Goal: Information Seeking & Learning: Learn about a topic

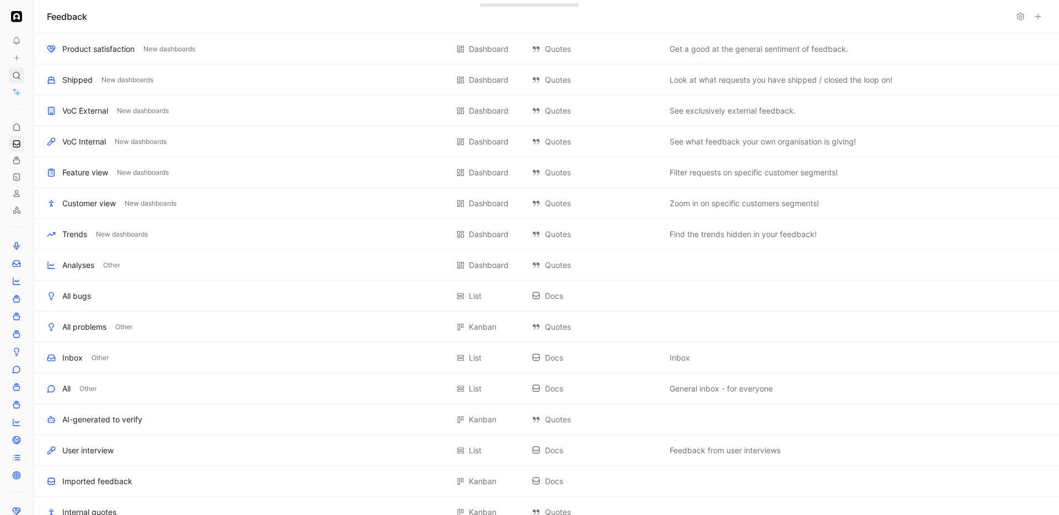
click at [17, 77] on icon at bounding box center [16, 75] width 9 height 9
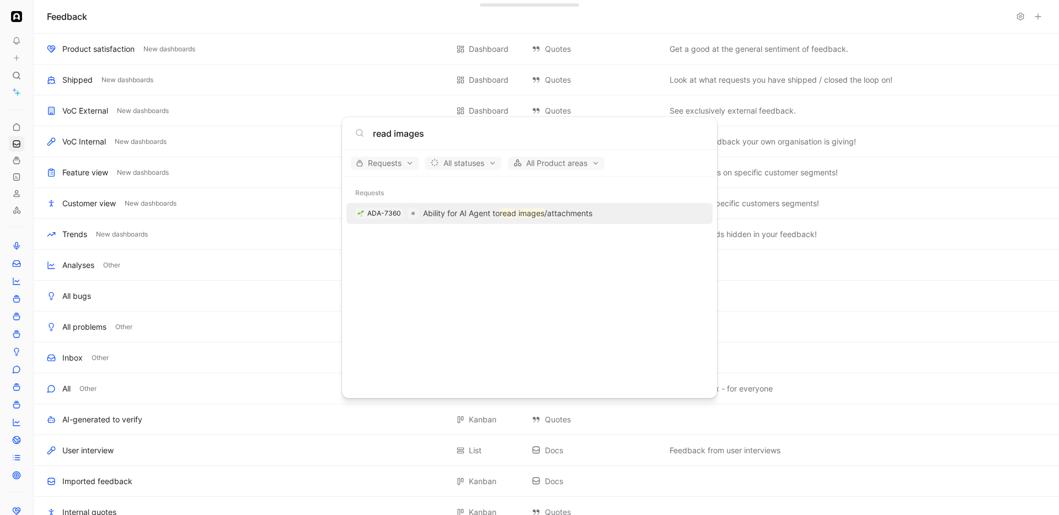
type input "read images"
click at [443, 215] on p "Ability for AI Agent to read images /attachments" at bounding box center [507, 213] width 169 height 13
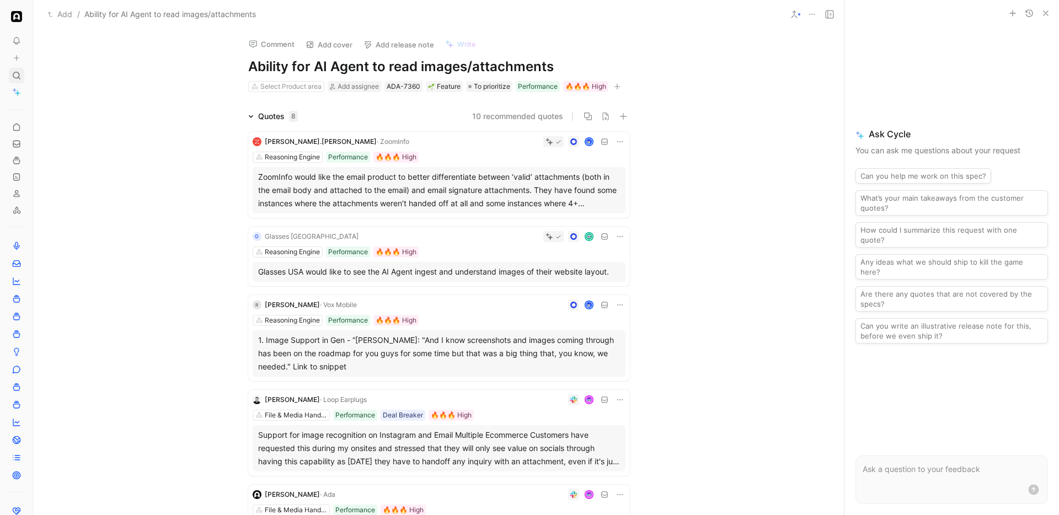
click at [22, 78] on div at bounding box center [16, 75] width 15 height 15
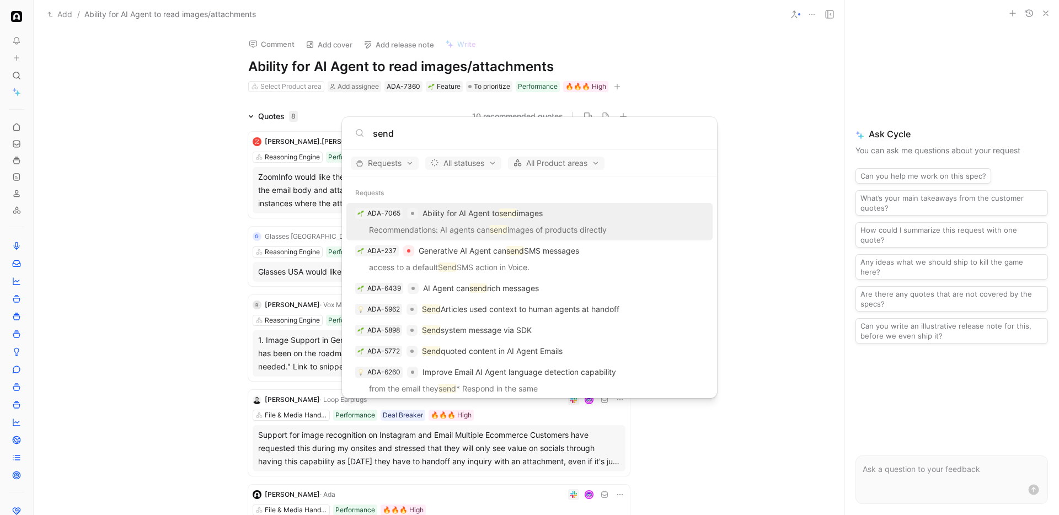
type input "send"
click at [468, 213] on p "Ability for AI Agent to send images" at bounding box center [483, 213] width 120 height 13
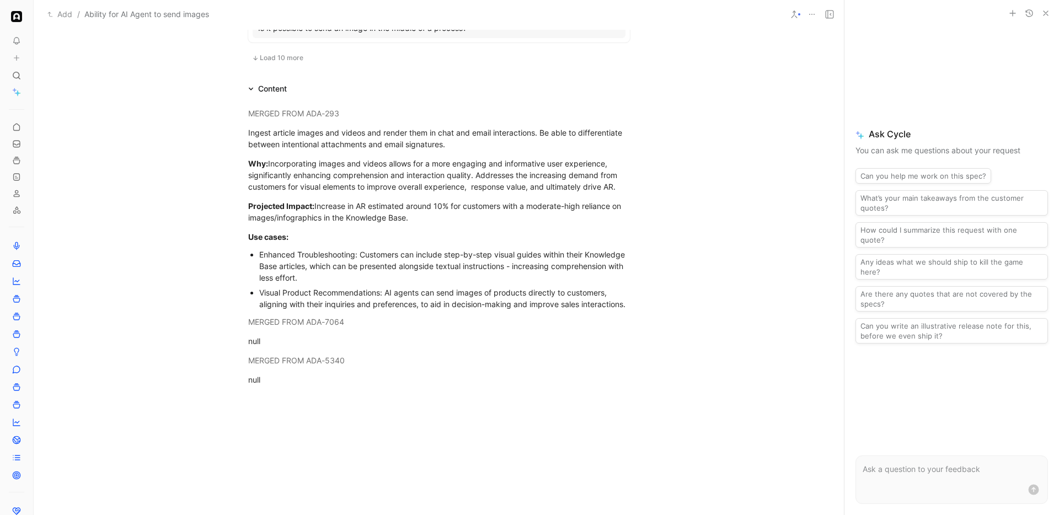
scroll to position [895, 0]
click at [271, 61] on span "Load 10 more" at bounding box center [282, 60] width 44 height 9
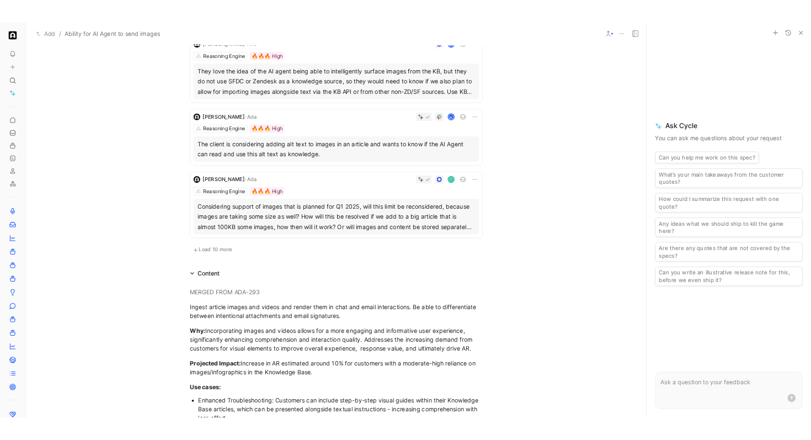
scroll to position [1462, 0]
